Goal: Transaction & Acquisition: Obtain resource

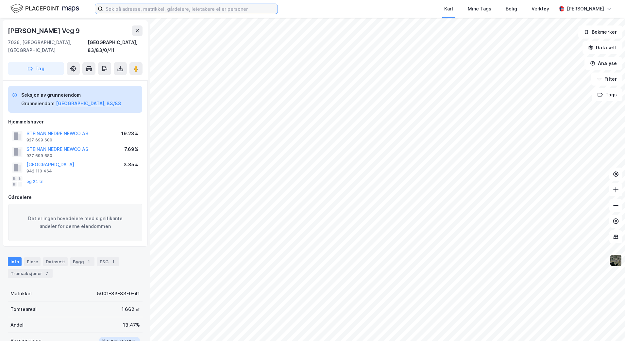
click at [170, 10] on input at bounding box center [190, 9] width 175 height 10
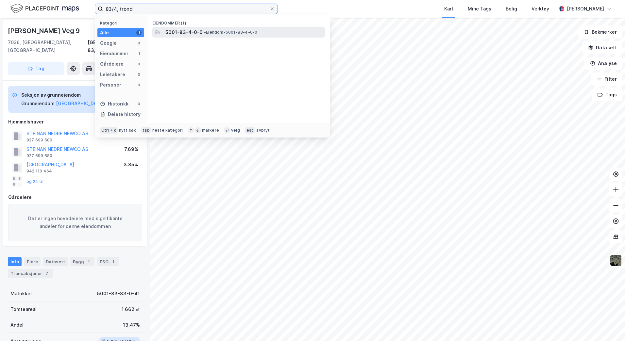
type input "83/4, trond"
click at [223, 31] on span "• Eiendom • 5001-83-4-0-0" at bounding box center [230, 32] width 53 height 5
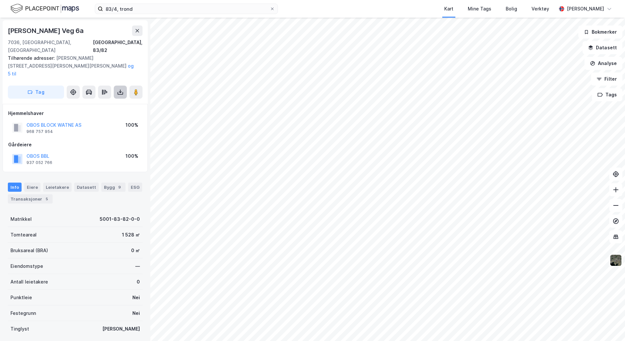
click at [118, 89] on icon at bounding box center [120, 92] width 7 height 7
click at [102, 103] on div "Last ned grunnbok" at bounding box center [88, 105] width 38 height 5
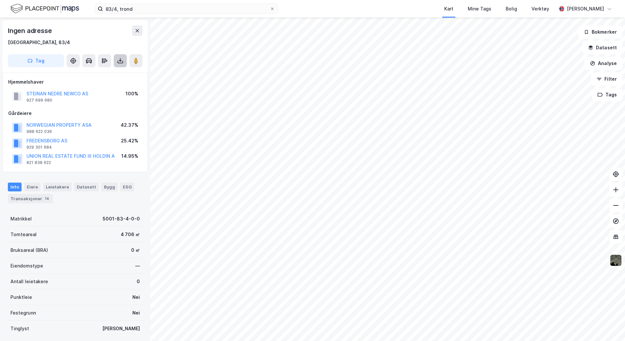
click at [119, 61] on icon at bounding box center [120, 61] width 7 height 7
click at [84, 74] on div "Last ned grunnbok" at bounding box center [88, 73] width 38 height 5
